Goal: Find specific page/section: Find specific page/section

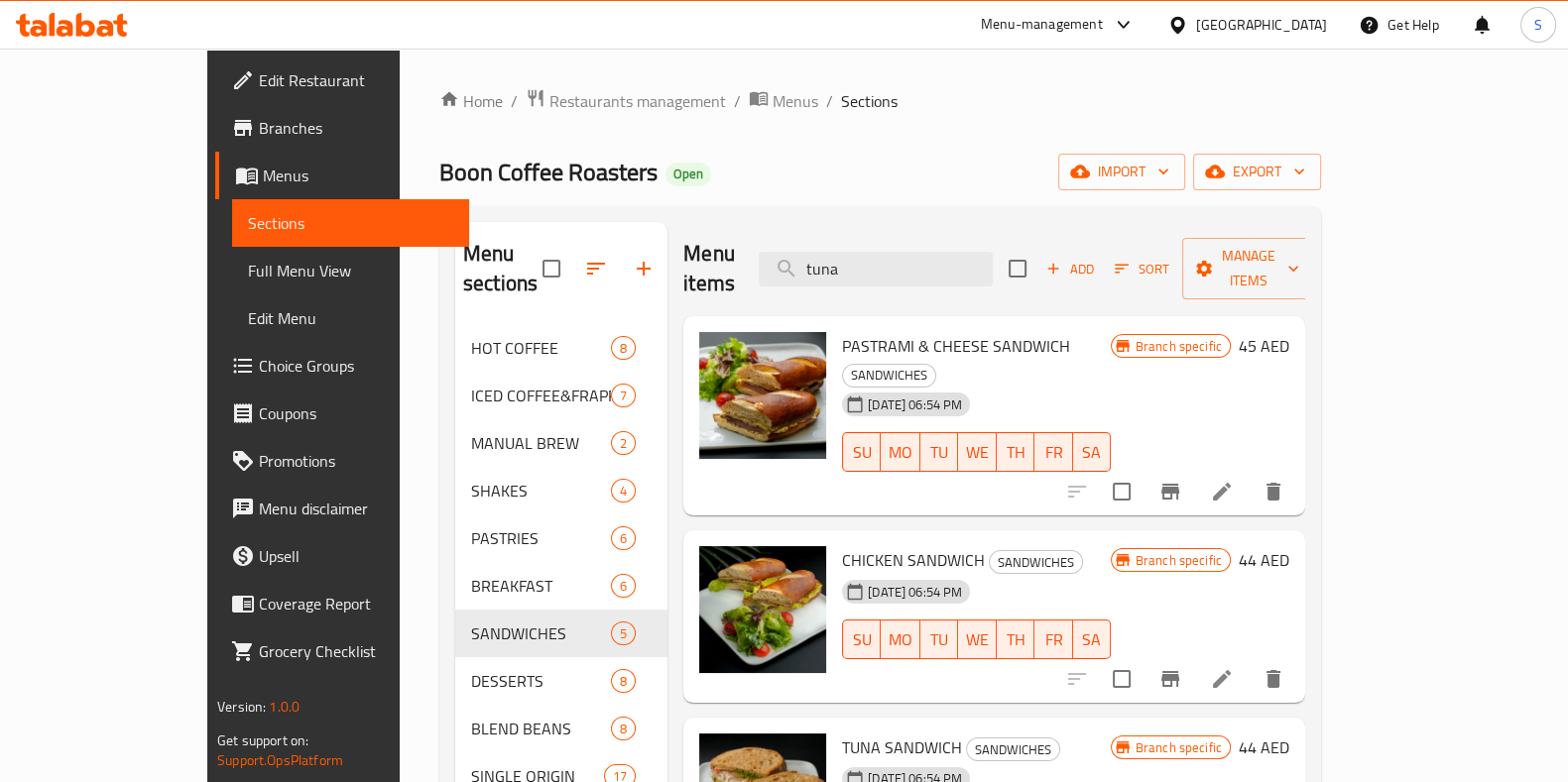
click at [447, 84] on div "Home / Restaurants management / Menus / Sections Boon Coffee Roasters Open impo…" at bounding box center [880, 554] width 961 height 1012
click at [549, 105] on span "Restaurants management" at bounding box center [637, 101] width 177 height 24
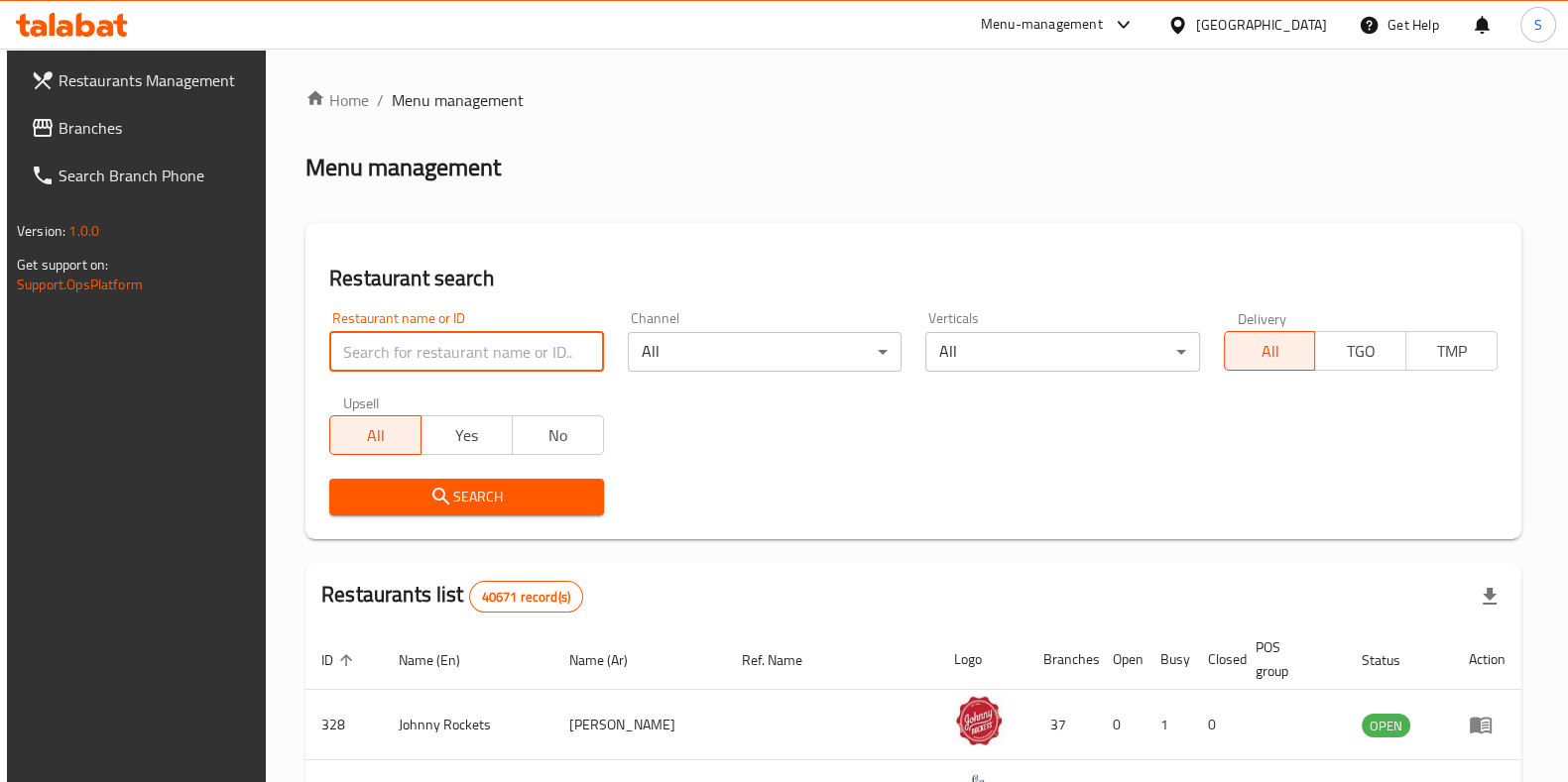
click at [431, 341] on input "search" at bounding box center [466, 353] width 274 height 40
type input "kiai"
click button "Search" at bounding box center [466, 497] width 274 height 37
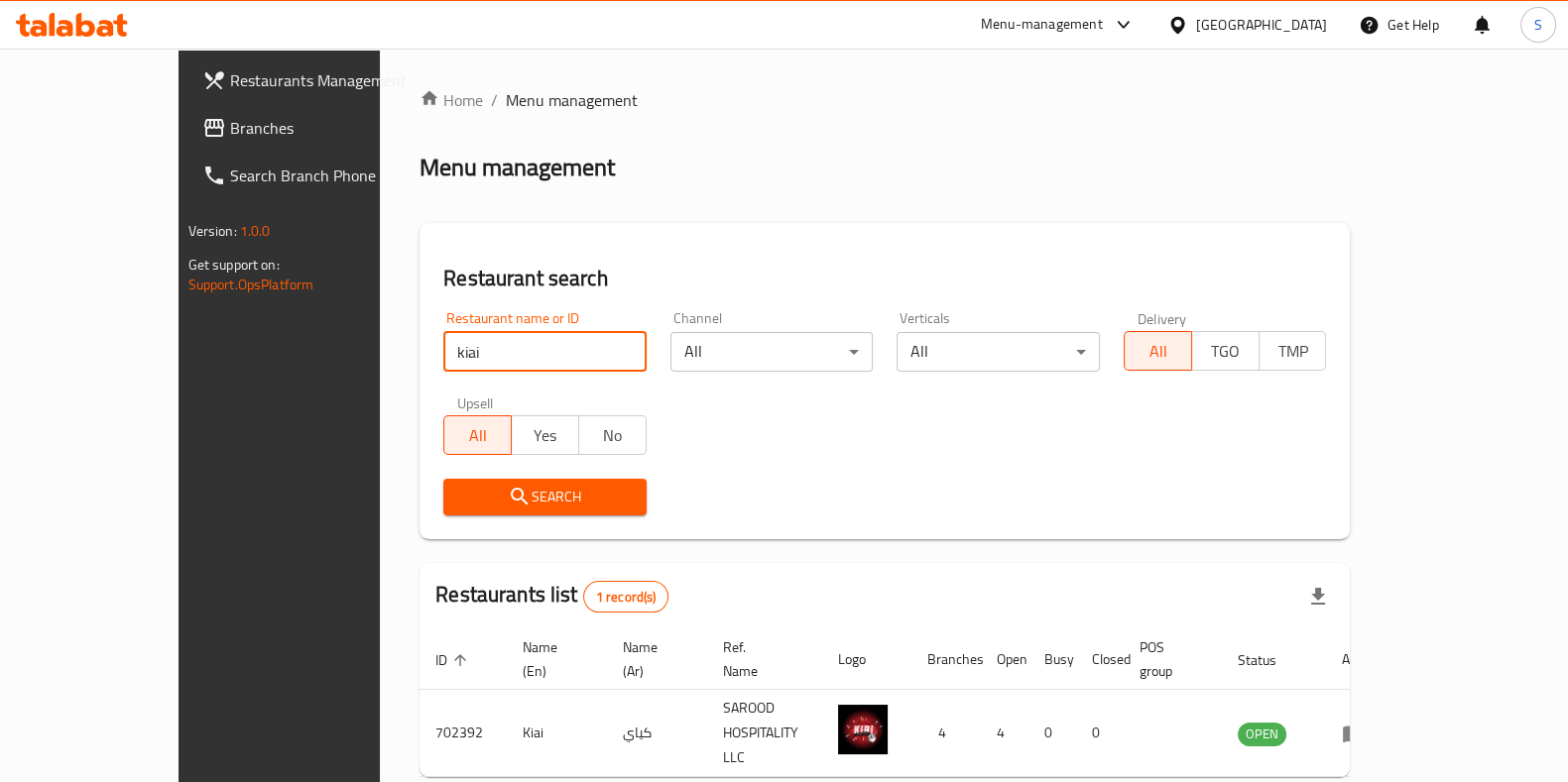
click at [1069, 32] on div "Menu-management" at bounding box center [1042, 25] width 122 height 24
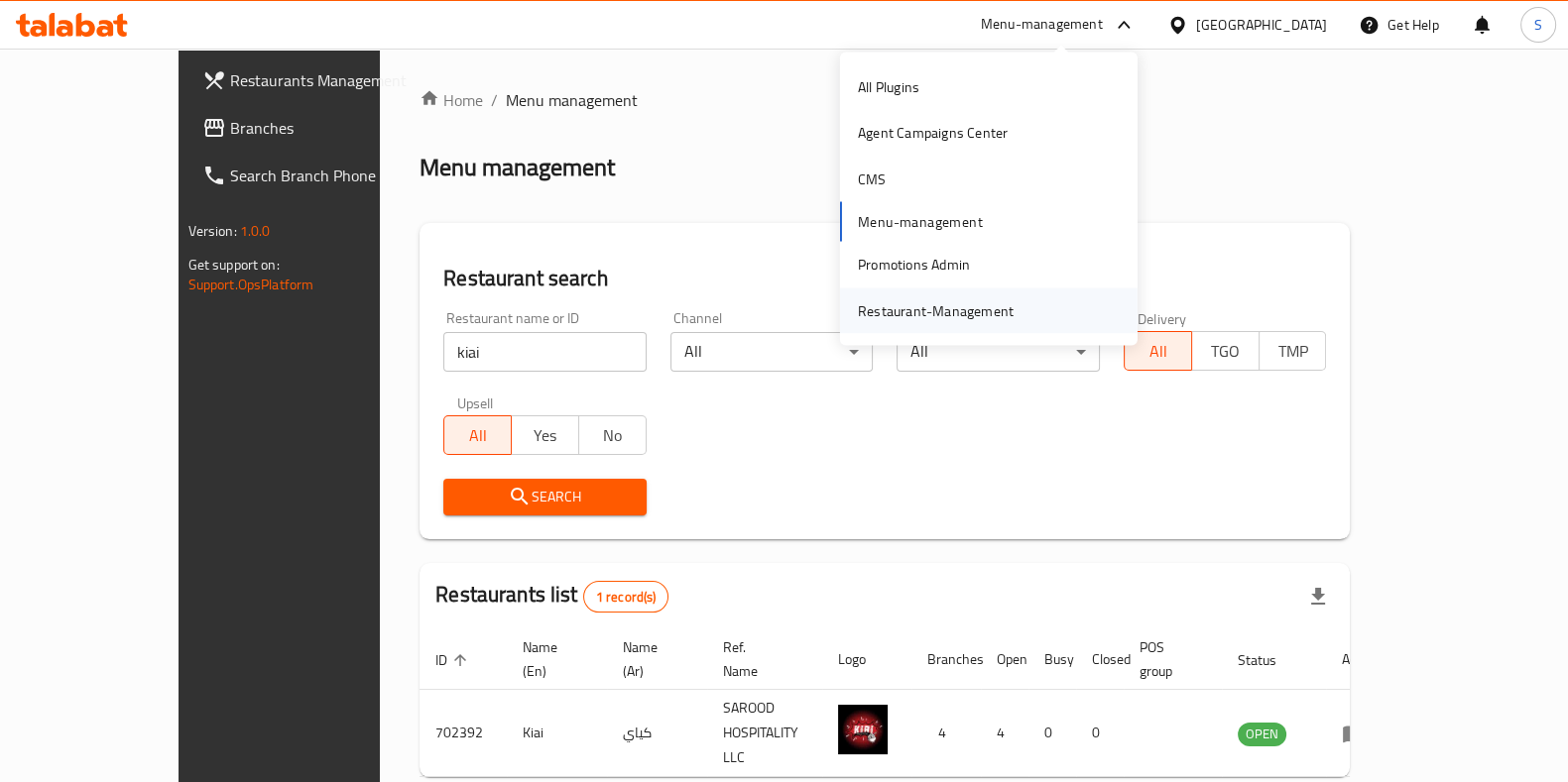
click at [961, 306] on div "Restaurant-Management" at bounding box center [936, 311] width 156 height 22
